Goal: Check status: Check status

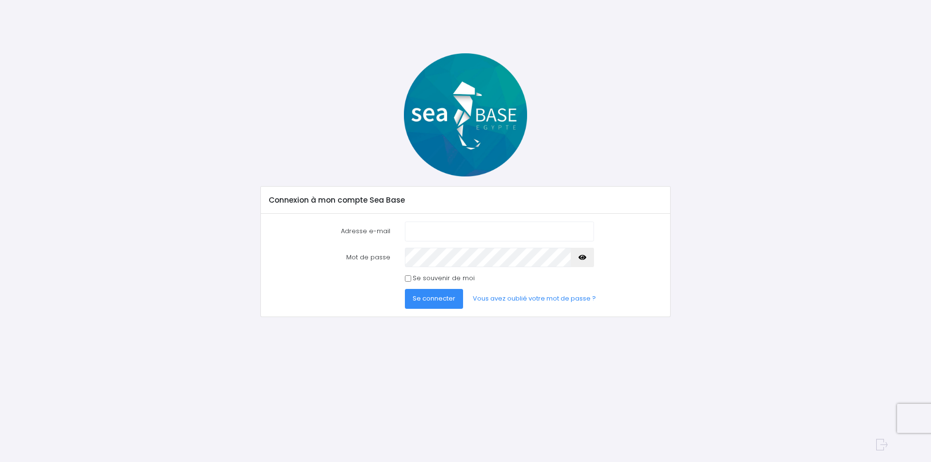
type input "[EMAIL_ADDRESS][DOMAIN_NAME]"
click at [434, 296] on span "Se connecter" at bounding box center [434, 298] width 43 height 9
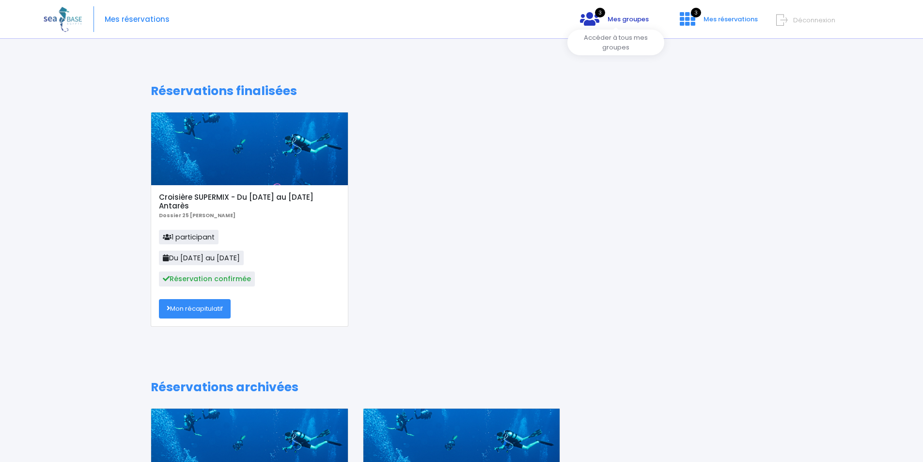
click at [599, 18] on icon at bounding box center [589, 19] width 19 height 16
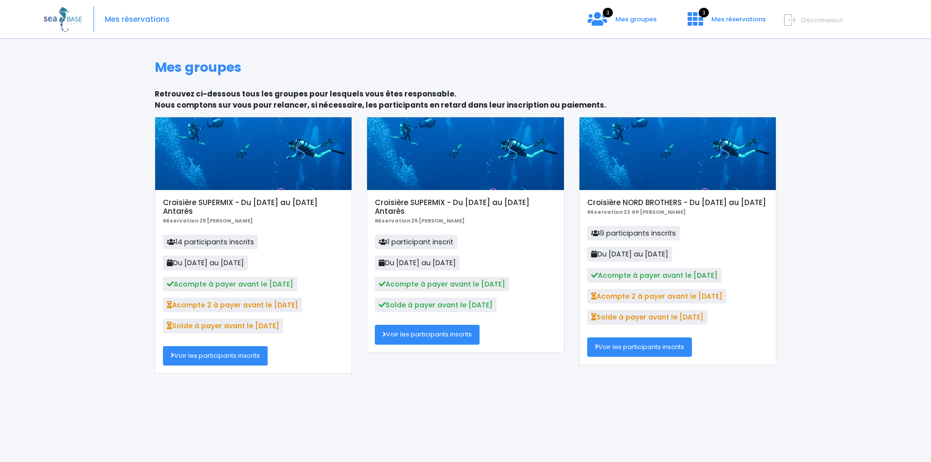
click at [207, 355] on link "Voir les participants inscrits" at bounding box center [215, 355] width 105 height 19
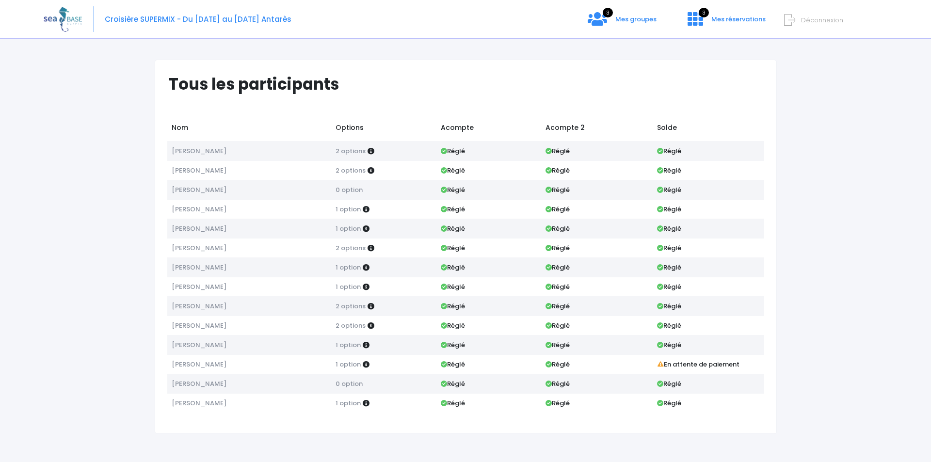
click at [795, 17] on icon at bounding box center [789, 20] width 11 height 16
